Goal: Transaction & Acquisition: Purchase product/service

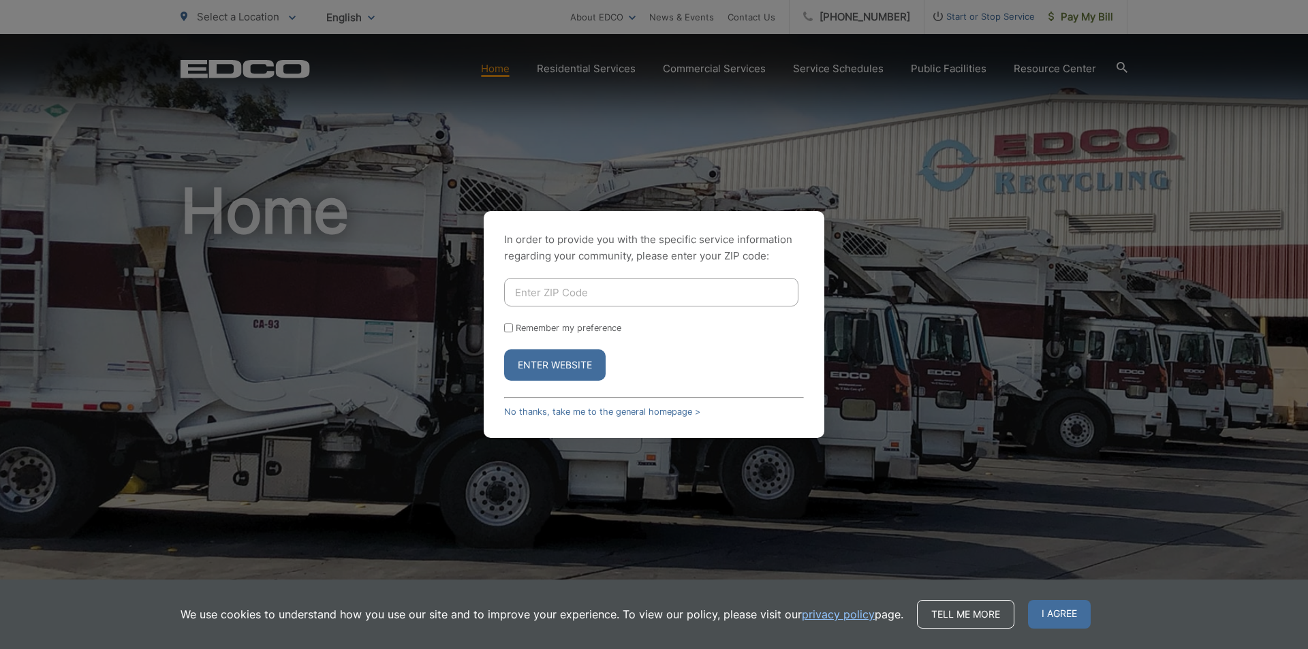
click at [610, 290] on input "Enter ZIP Code" at bounding box center [651, 292] width 294 height 29
type input "92101"
click at [572, 362] on button "Enter Website" at bounding box center [555, 364] width 102 height 31
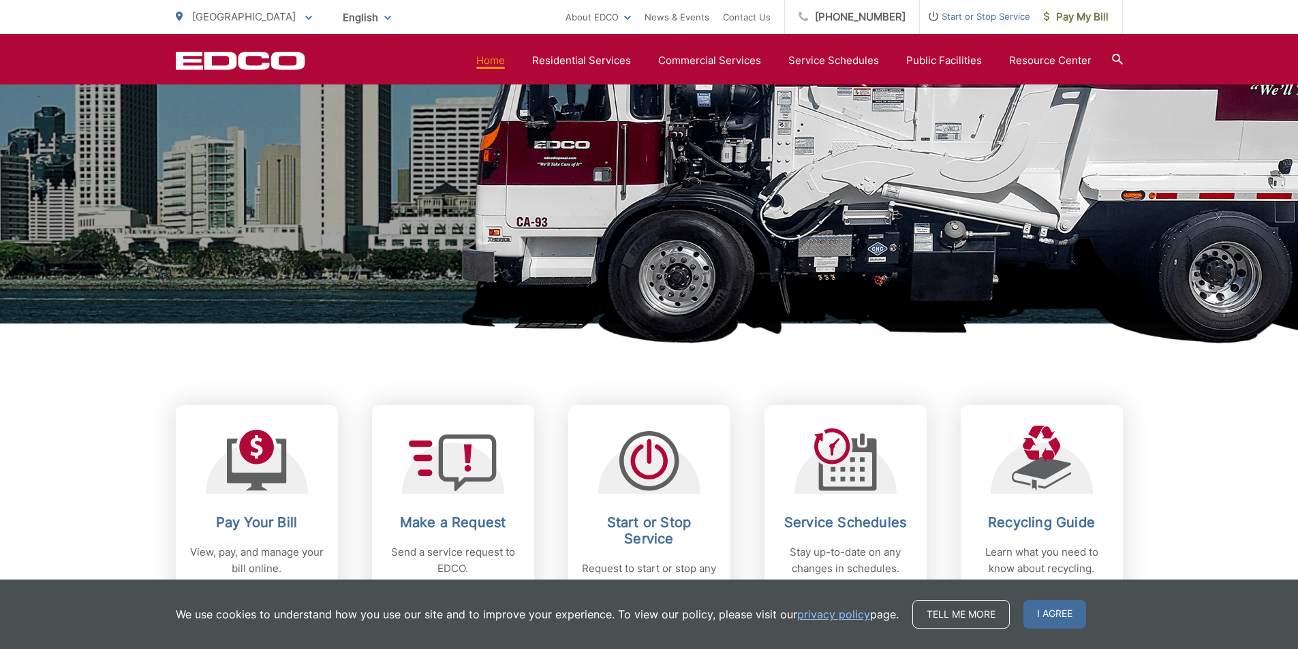
scroll to position [477, 0]
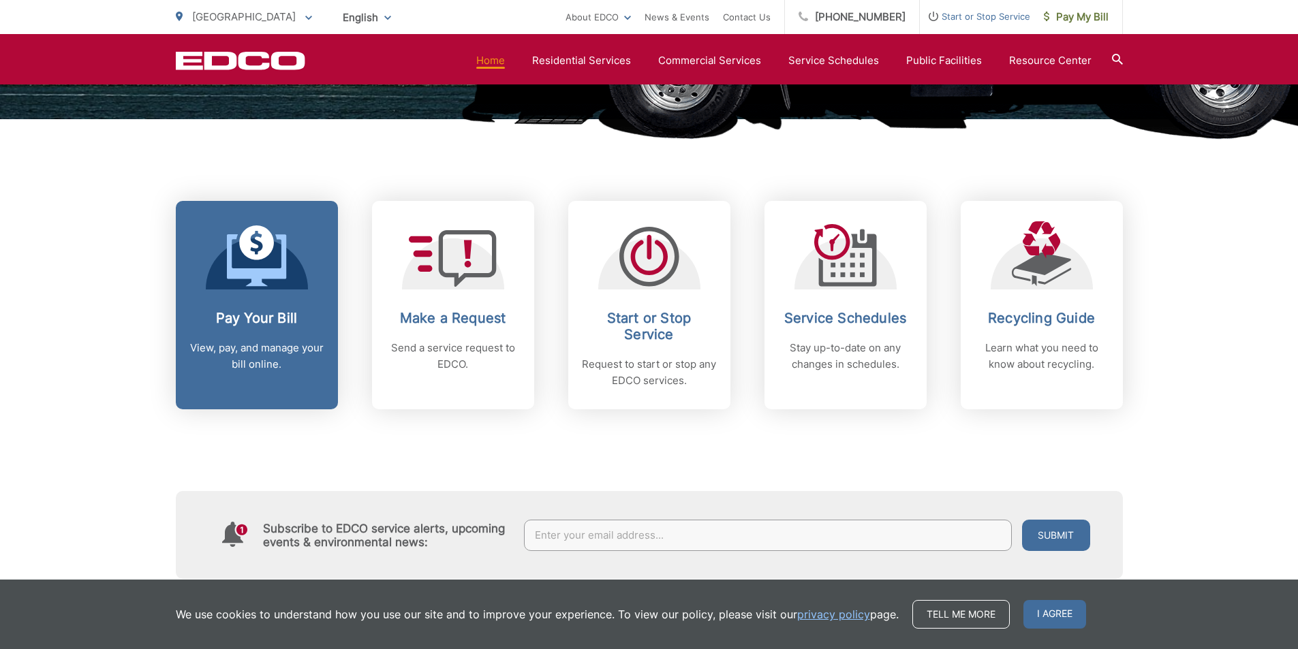
click at [283, 281] on icon at bounding box center [257, 255] width 60 height 61
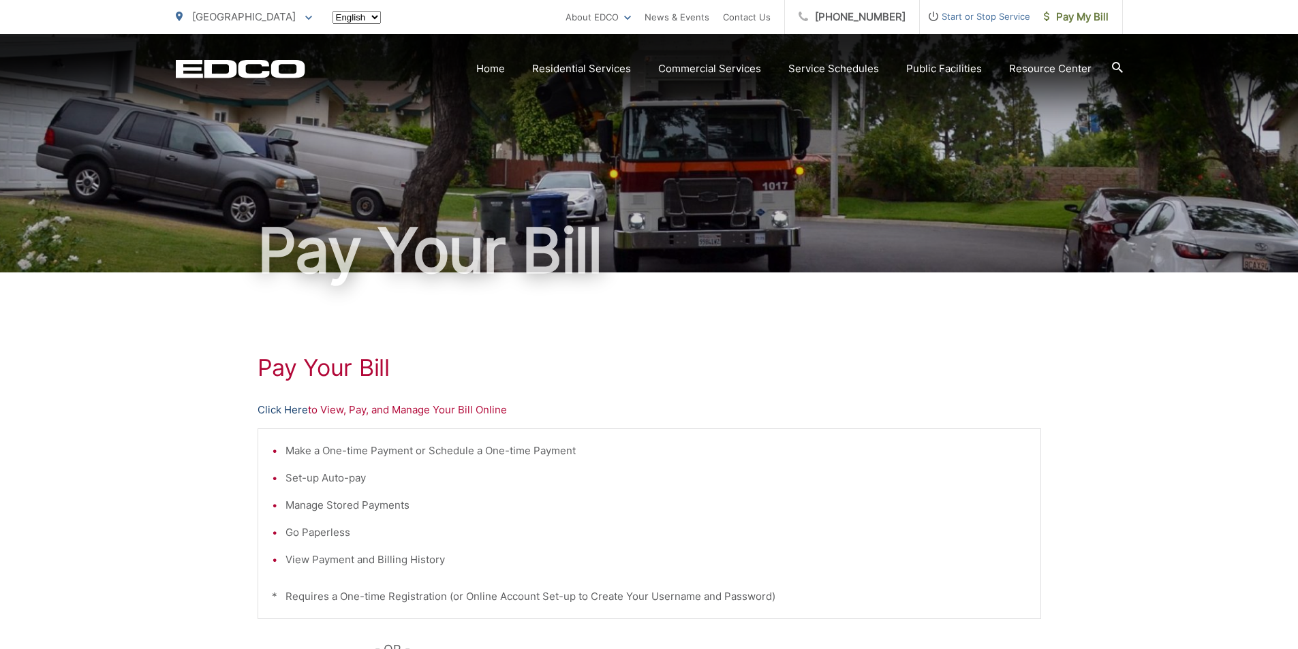
click at [293, 411] on link "Click Here" at bounding box center [282, 410] width 50 height 16
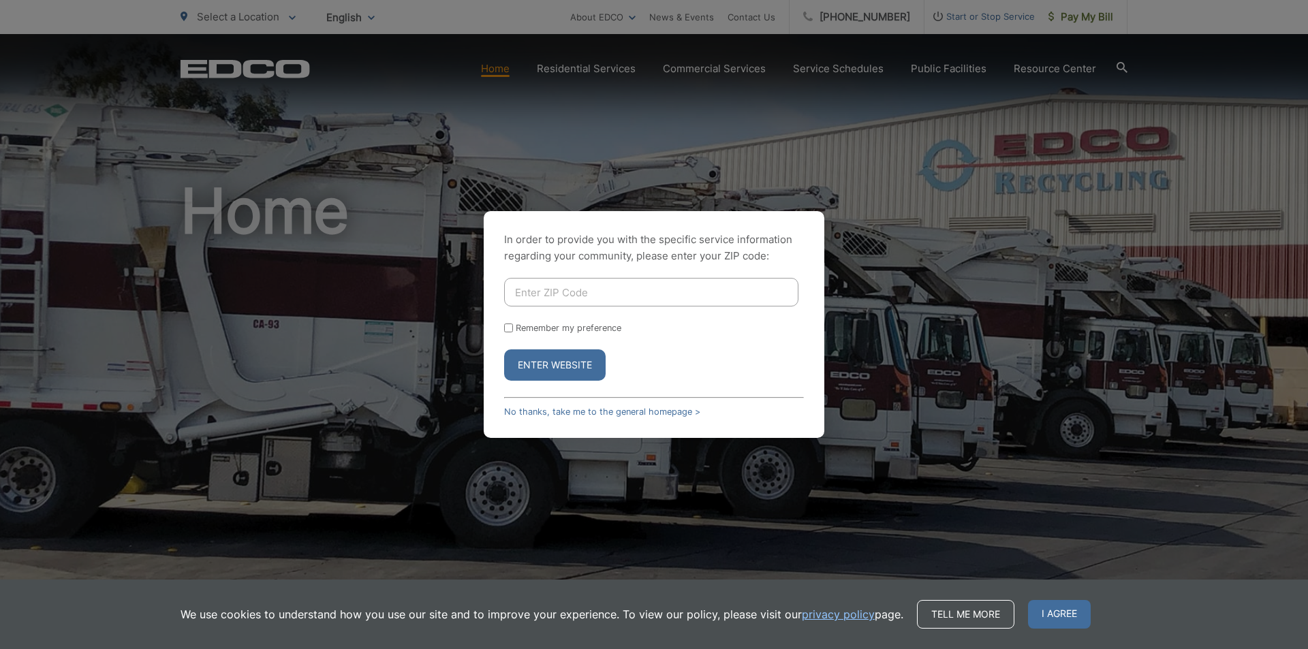
click at [642, 296] on input "Enter ZIP Code" at bounding box center [651, 292] width 294 height 29
type input "92126"
click at [567, 366] on button "Enter Website" at bounding box center [555, 364] width 102 height 31
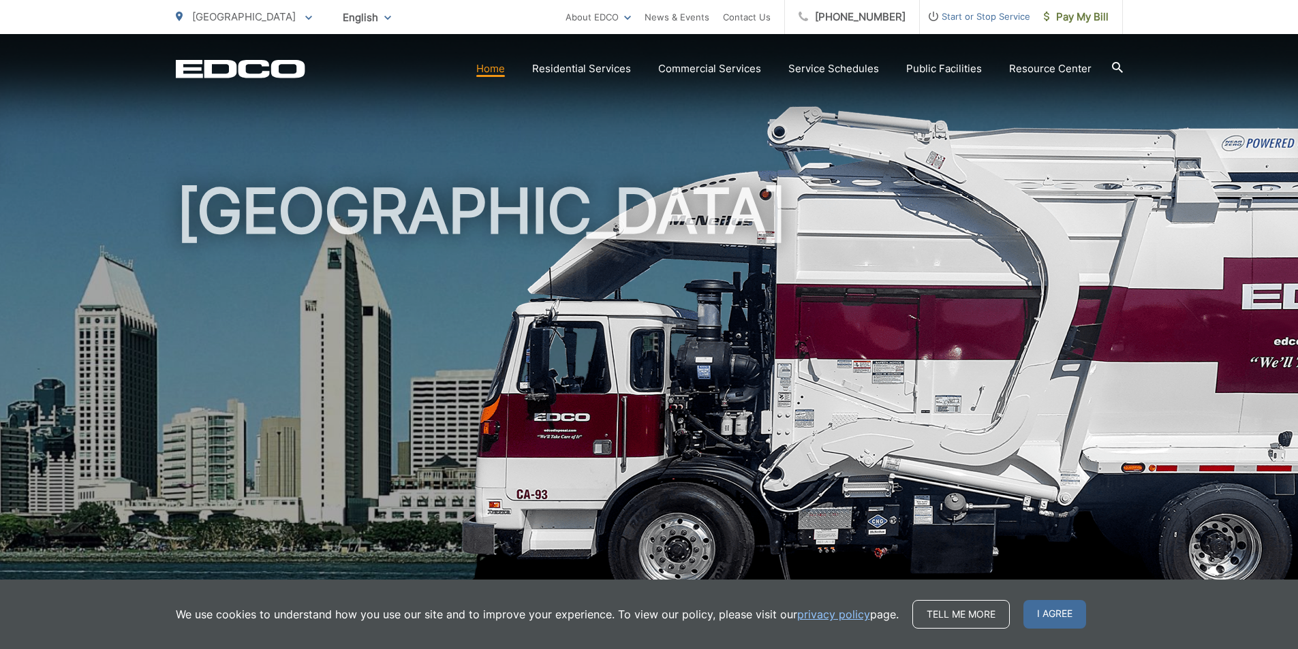
scroll to position [409, 0]
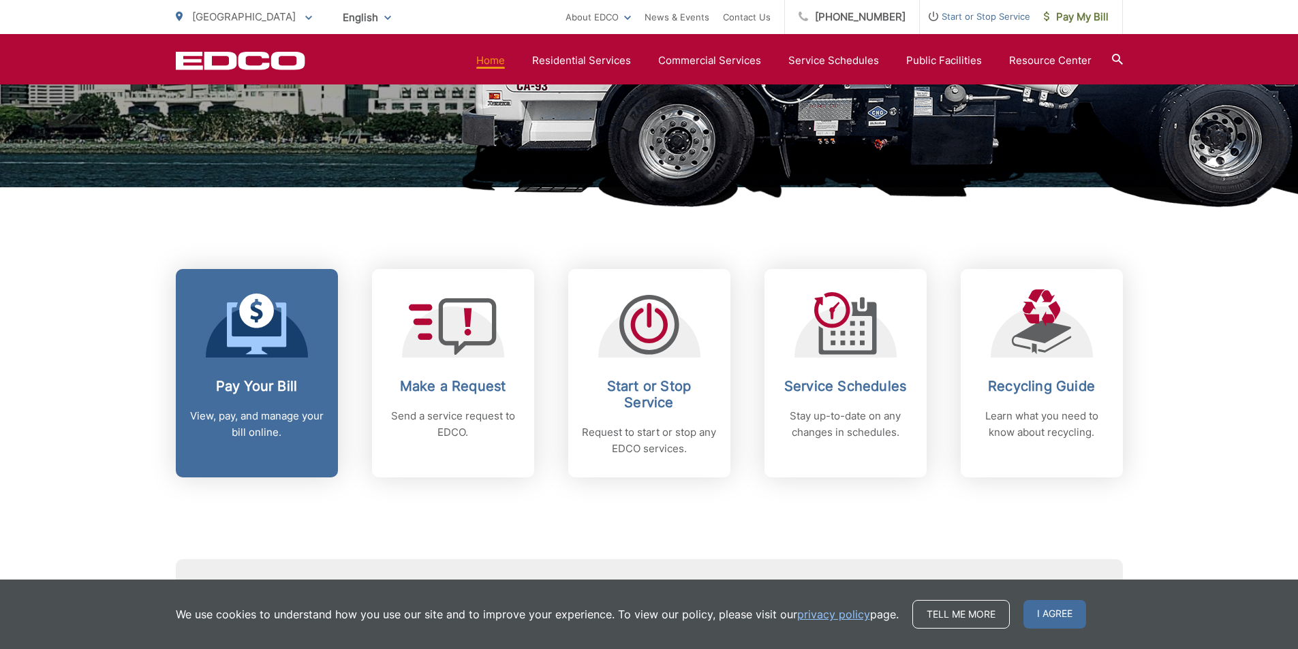
click at [266, 321] on icon at bounding box center [256, 311] width 35 height 35
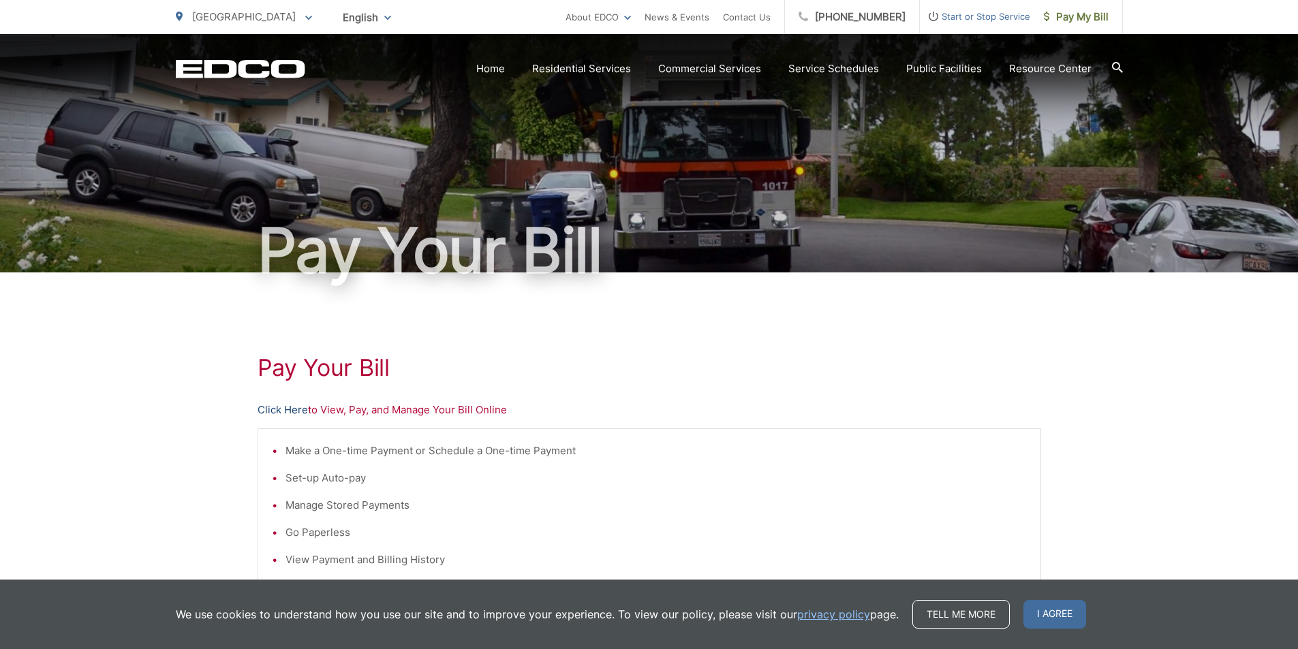
click at [296, 414] on link "Click Here" at bounding box center [282, 410] width 50 height 16
